Goal: Information Seeking & Learning: Learn about a topic

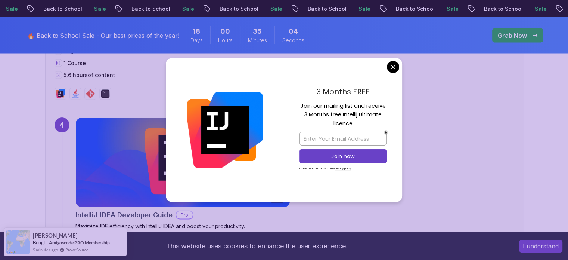
scroll to position [1418, 0]
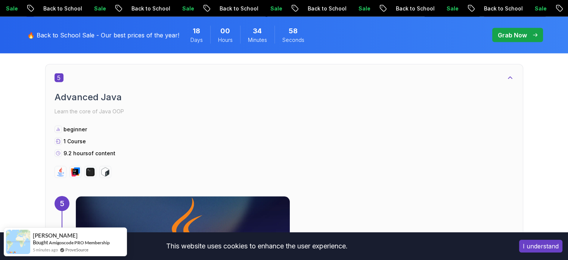
scroll to position [1605, 0]
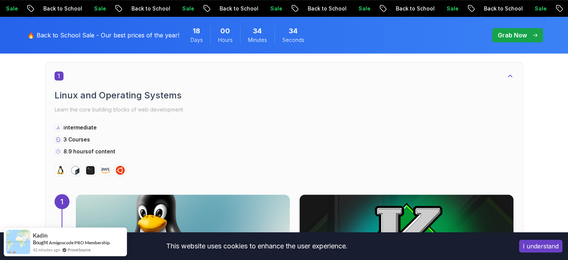
scroll to position [409, 0]
